Goal: Use online tool/utility: Utilize a website feature to perform a specific function

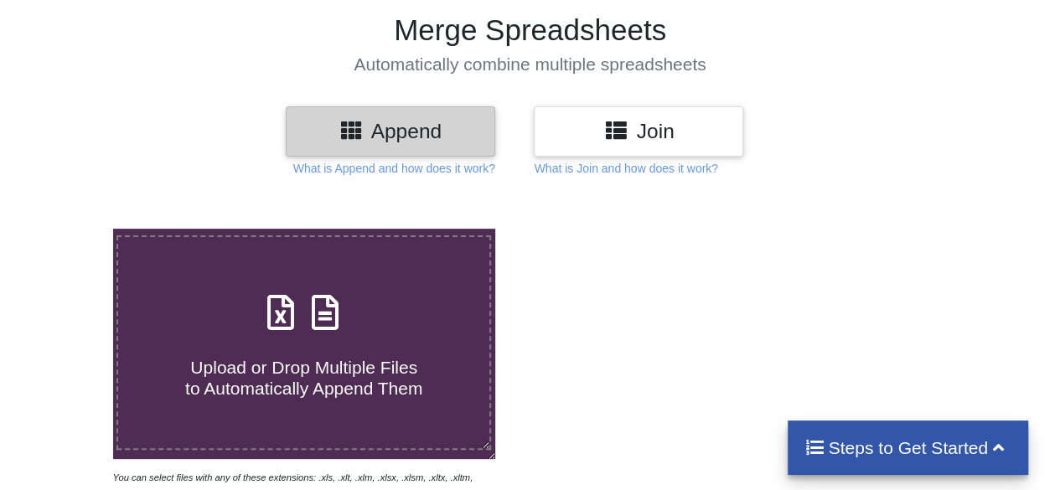
scroll to position [168, 0]
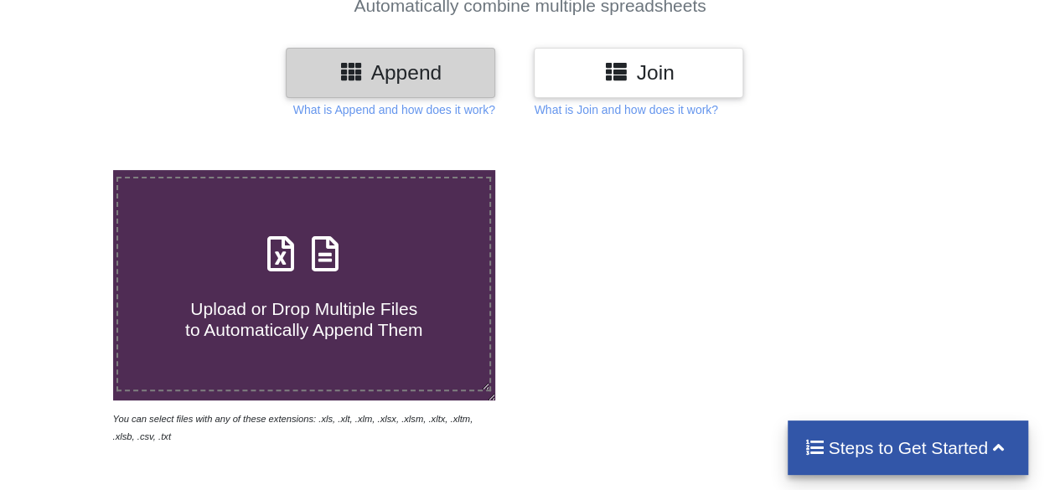
click at [292, 275] on span at bounding box center [304, 254] width 89 height 39
click at [70, 170] on input "Upload or Drop Multiple Files to Automatically Append Them" at bounding box center [70, 170] width 0 height 0
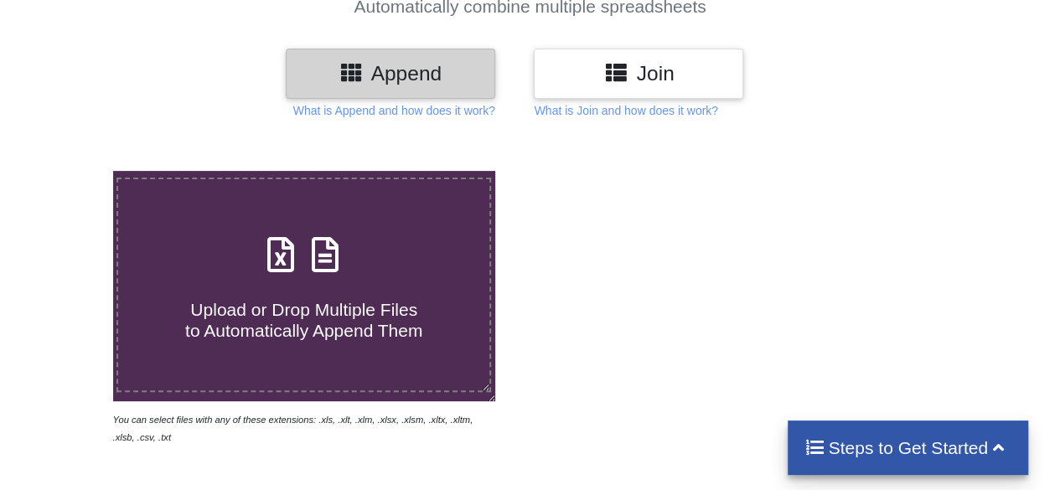
type input "C:\fakepath\38 [DATE].xls"
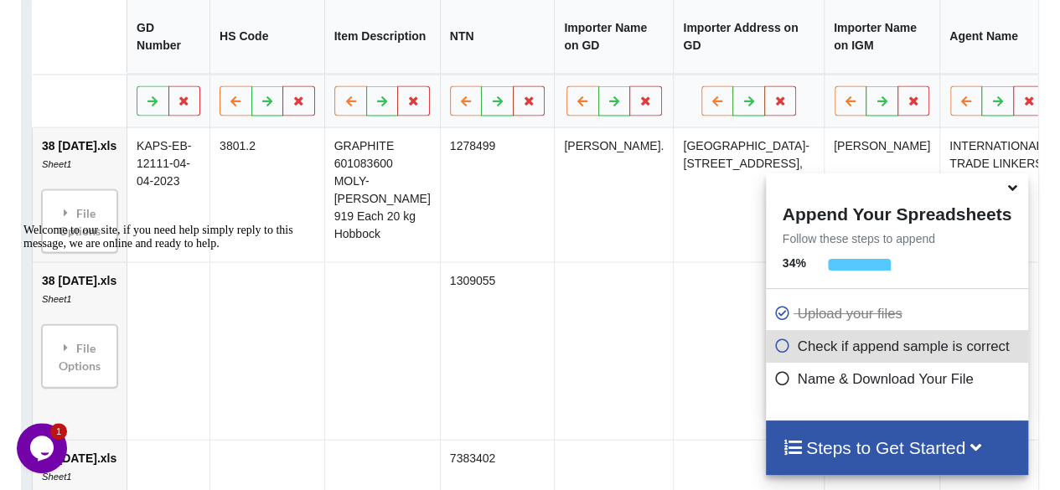
scroll to position [965, 0]
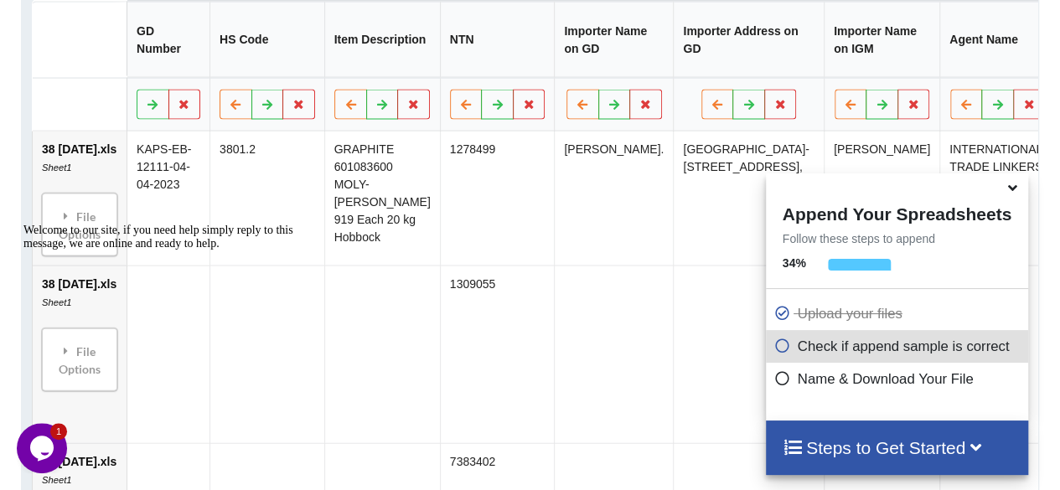
click at [1013, 192] on icon at bounding box center [1013, 185] width 18 height 15
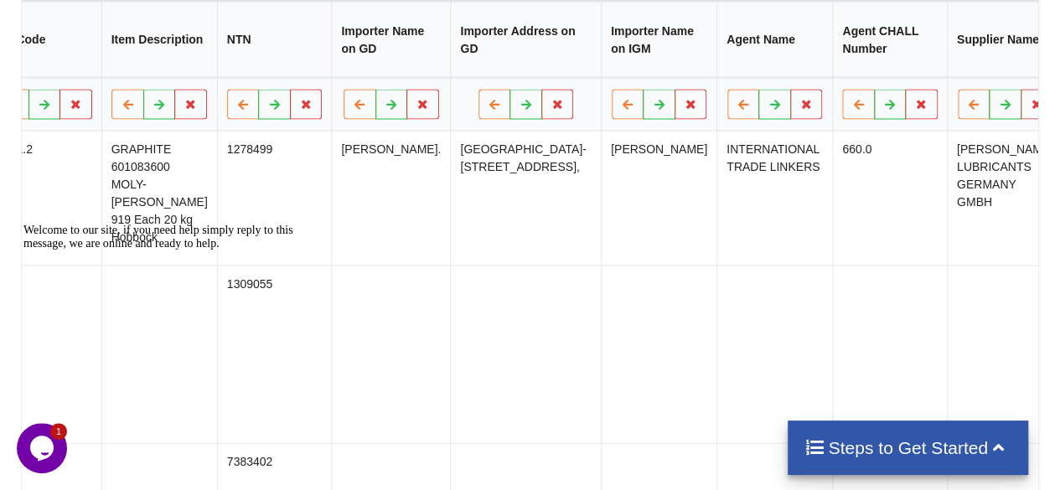
scroll to position [0, 0]
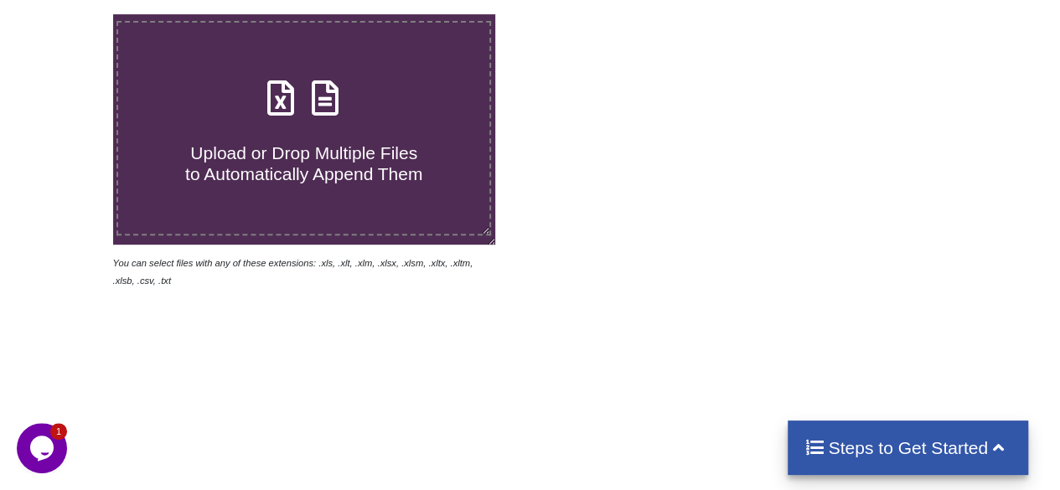
scroll to position [335, 0]
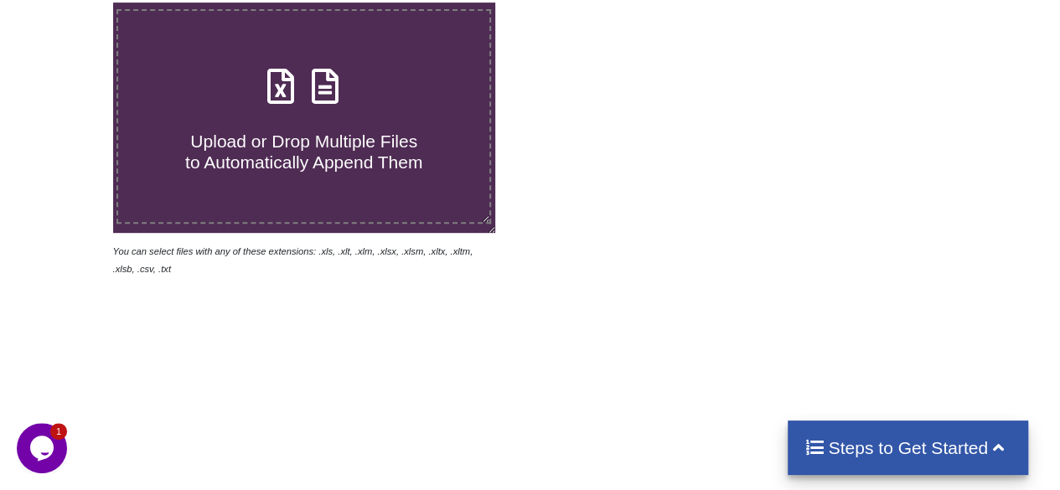
click at [385, 196] on label "Upload or Drop Multiple Files to Automatically Append Them" at bounding box center [303, 116] width 375 height 215
click at [70, 3] on input "Upload or Drop Multiple Files to Automatically Append Them" at bounding box center [70, 3] width 0 height 0
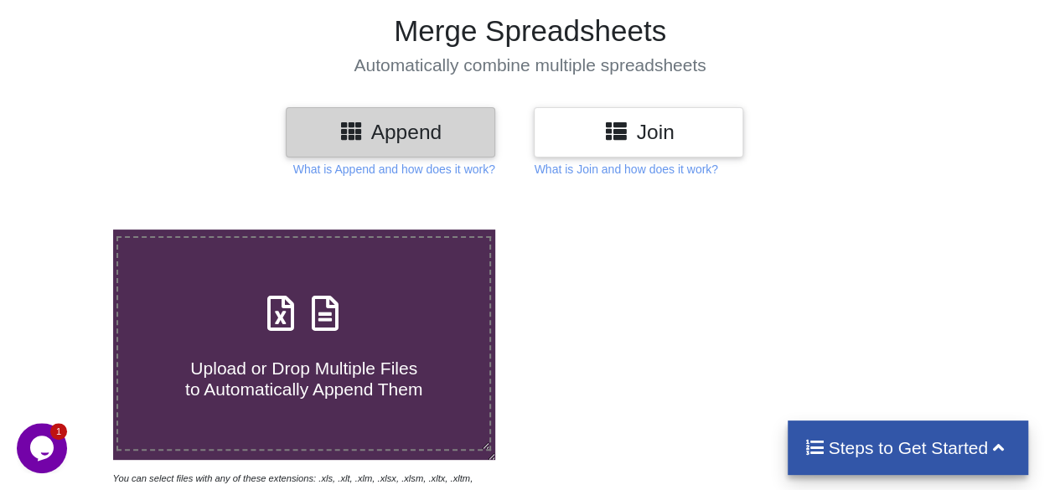
scroll to position [0, 0]
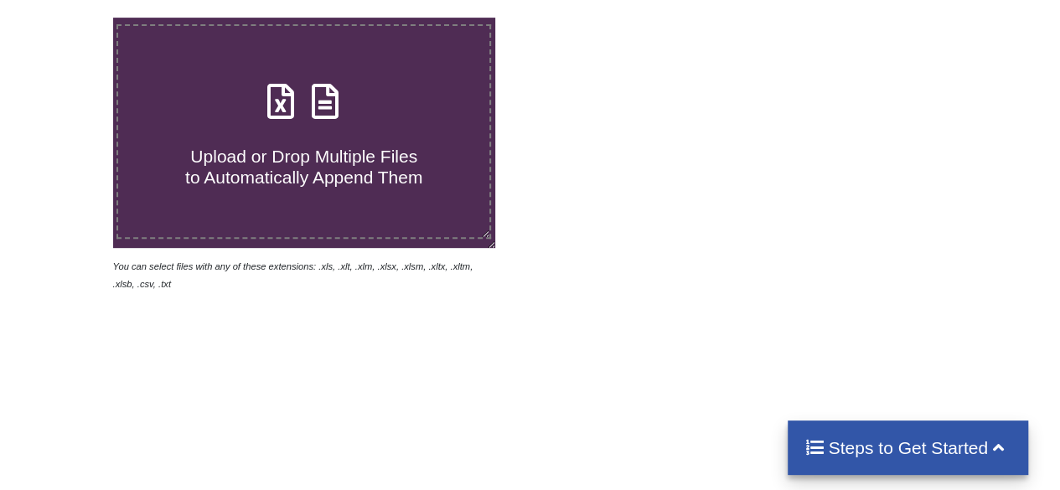
scroll to position [335, 0]
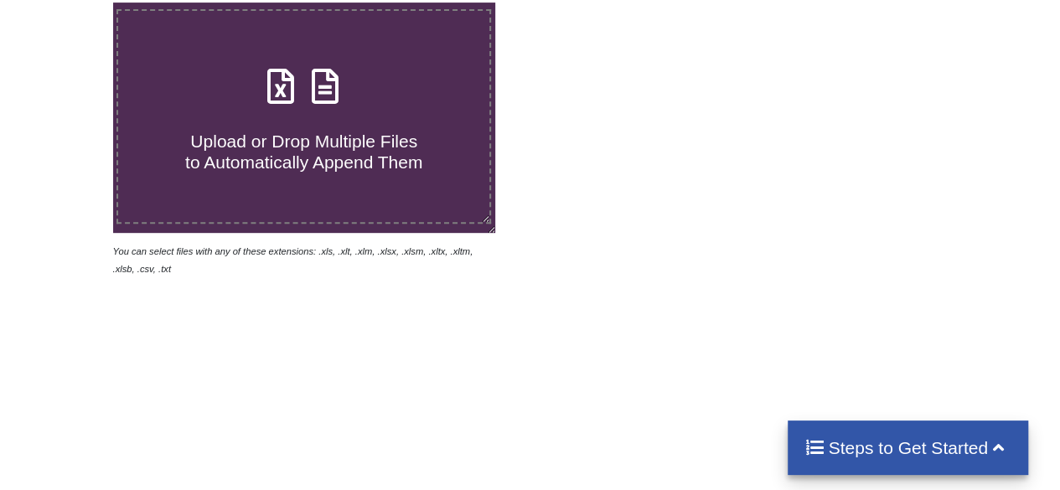
click at [417, 157] on span "Upload or Drop Multiple Files to Automatically Append Them" at bounding box center [303, 152] width 237 height 40
click at [70, 3] on input "Upload or Drop Multiple Files to Automatically Append Them" at bounding box center [70, 3] width 0 height 0
type input "C:\fakepath\38 [DATE].xls"
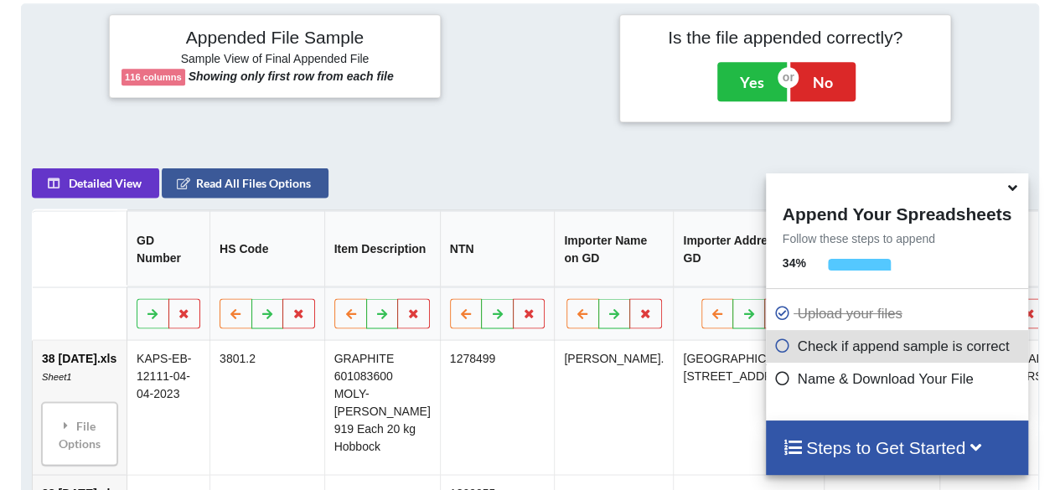
scroll to position [756, 0]
click at [1012, 193] on icon at bounding box center [1013, 185] width 18 height 15
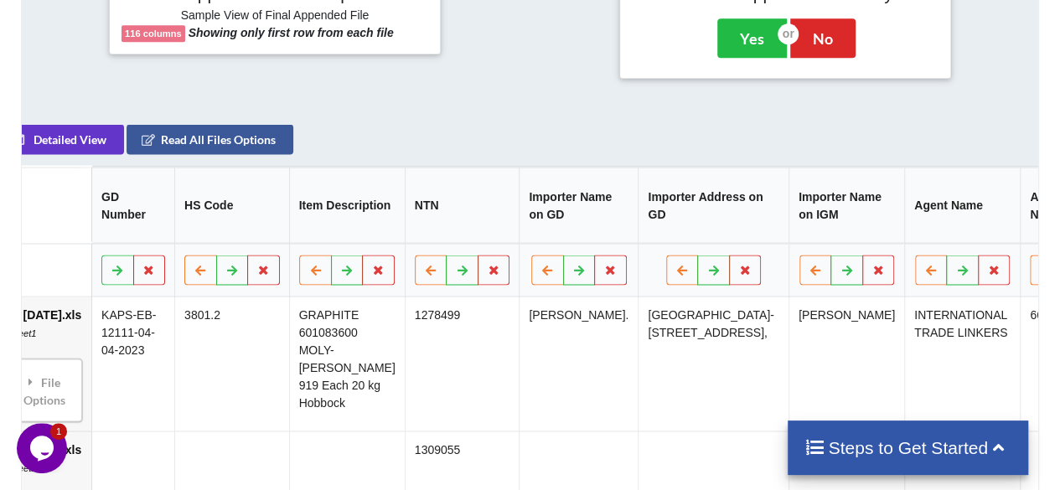
scroll to position [0, 0]
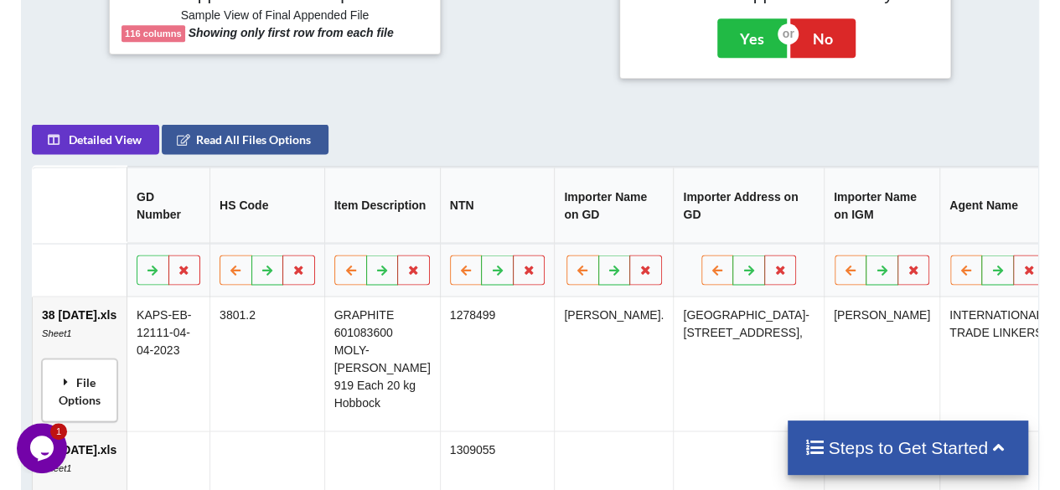
click at [94, 391] on div "File Options" at bounding box center [79, 390] width 65 height 53
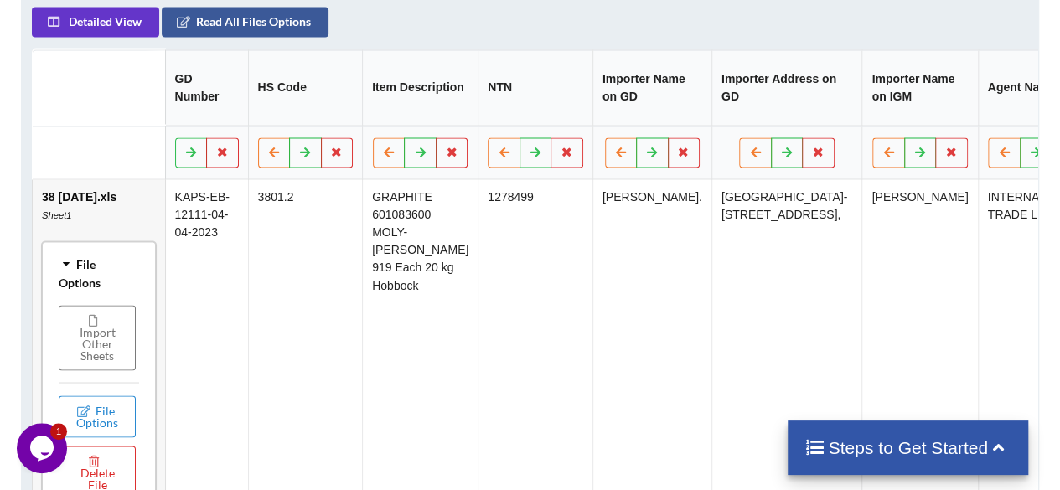
scroll to position [883, 0]
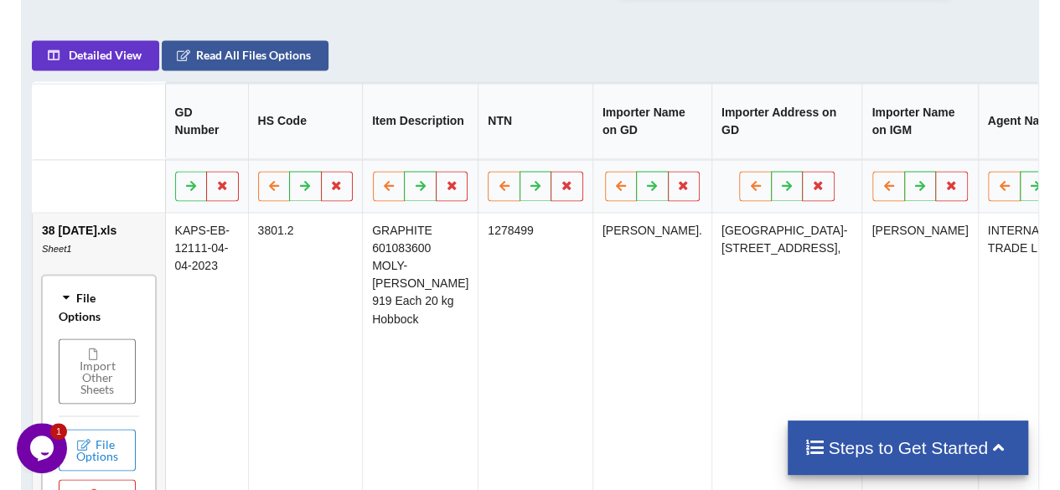
click at [88, 301] on div "File Options" at bounding box center [99, 306] width 104 height 53
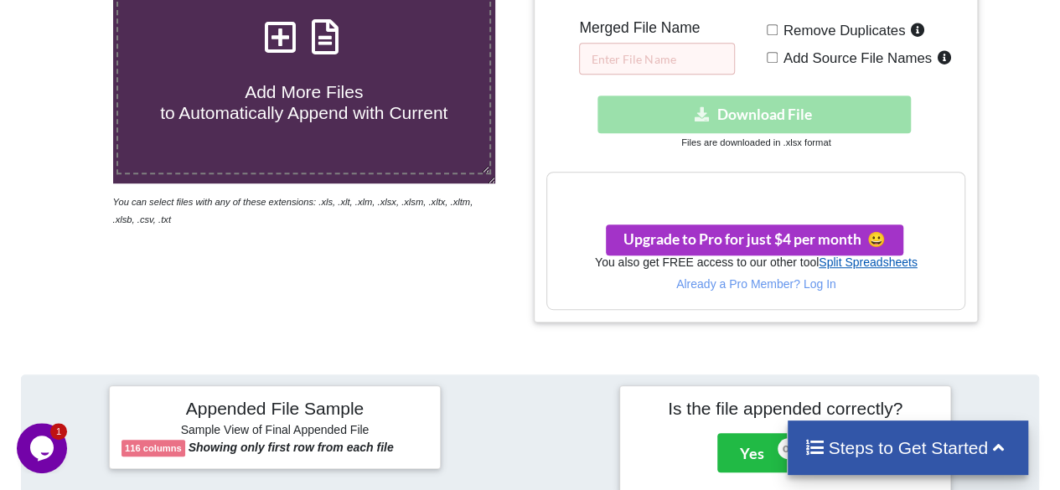
scroll to position [388, 0]
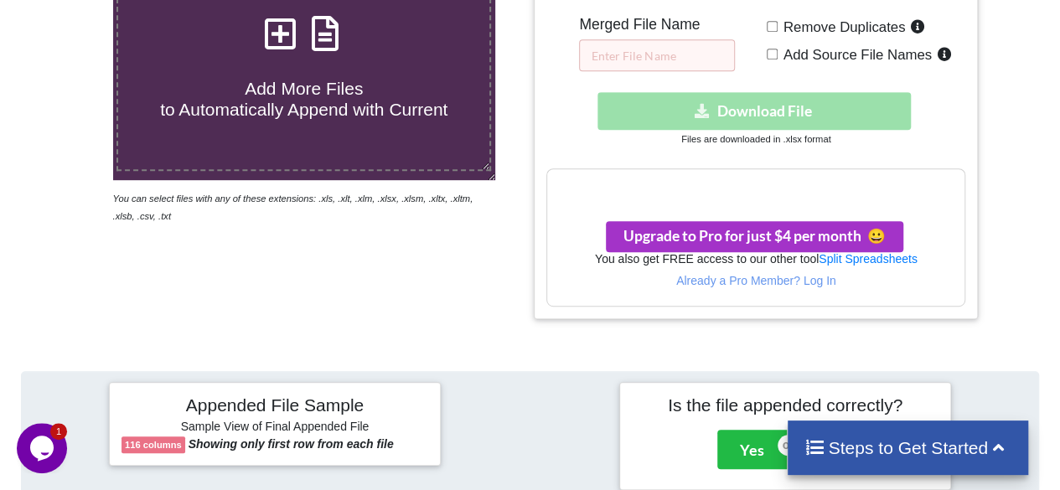
click at [785, 101] on div "Download hidden Download File" at bounding box center [755, 111] width 419 height 38
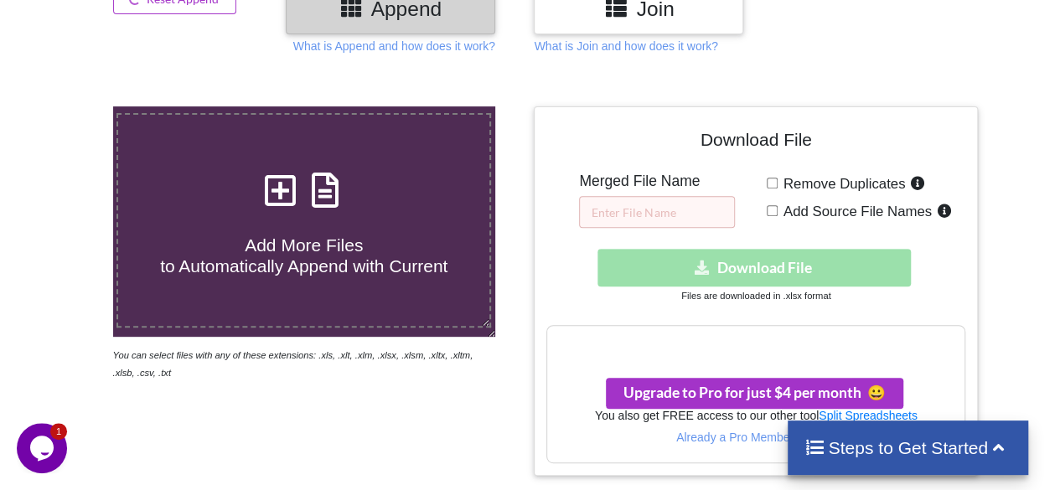
scroll to position [220, 0]
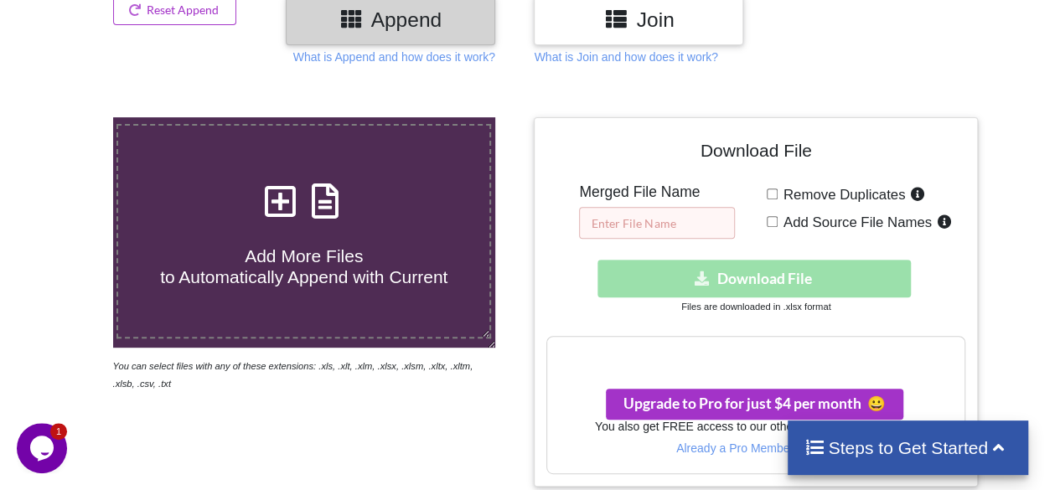
click at [692, 225] on input "text" at bounding box center [657, 223] width 156 height 32
click at [759, 291] on div "Download hidden Download File" at bounding box center [755, 279] width 419 height 38
click at [794, 345] on h3 "Your files are more than 1 MB" at bounding box center [755, 354] width 417 height 18
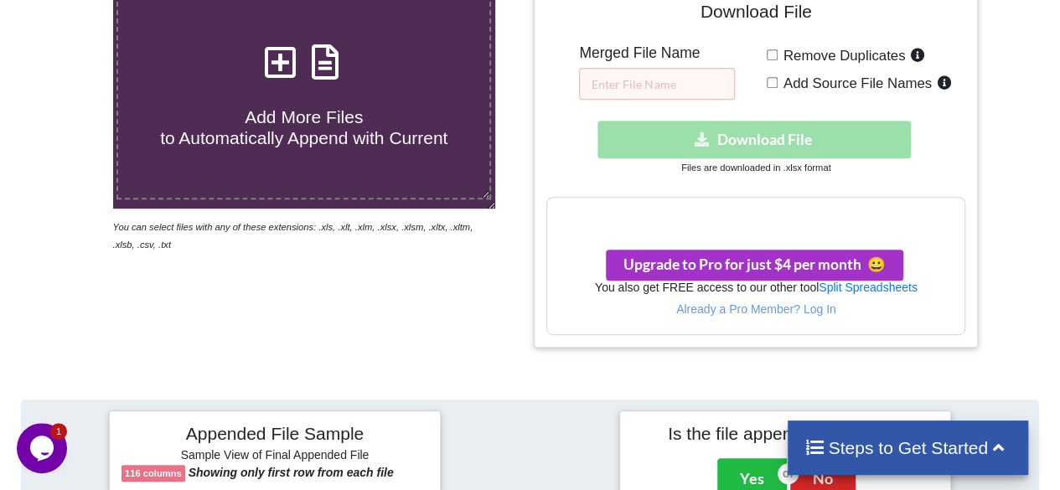
scroll to position [168, 0]
